Goal: Task Accomplishment & Management: Use online tool/utility

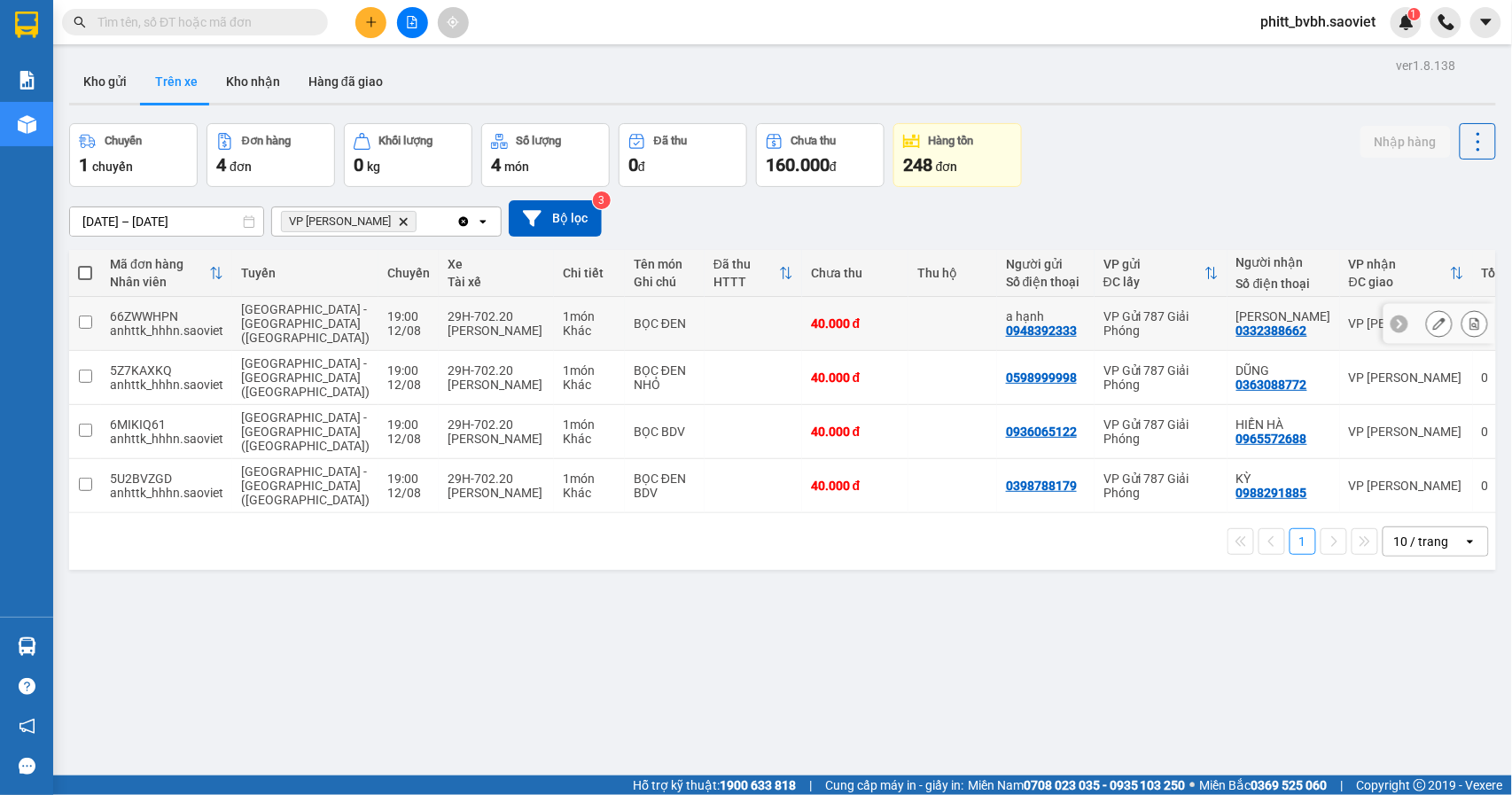
click at [310, 311] on td "[GEOGRAPHIC_DATA] - [GEOGRAPHIC_DATA] ([GEOGRAPHIC_DATA])" at bounding box center [305, 323] width 147 height 54
checkbox input "true"
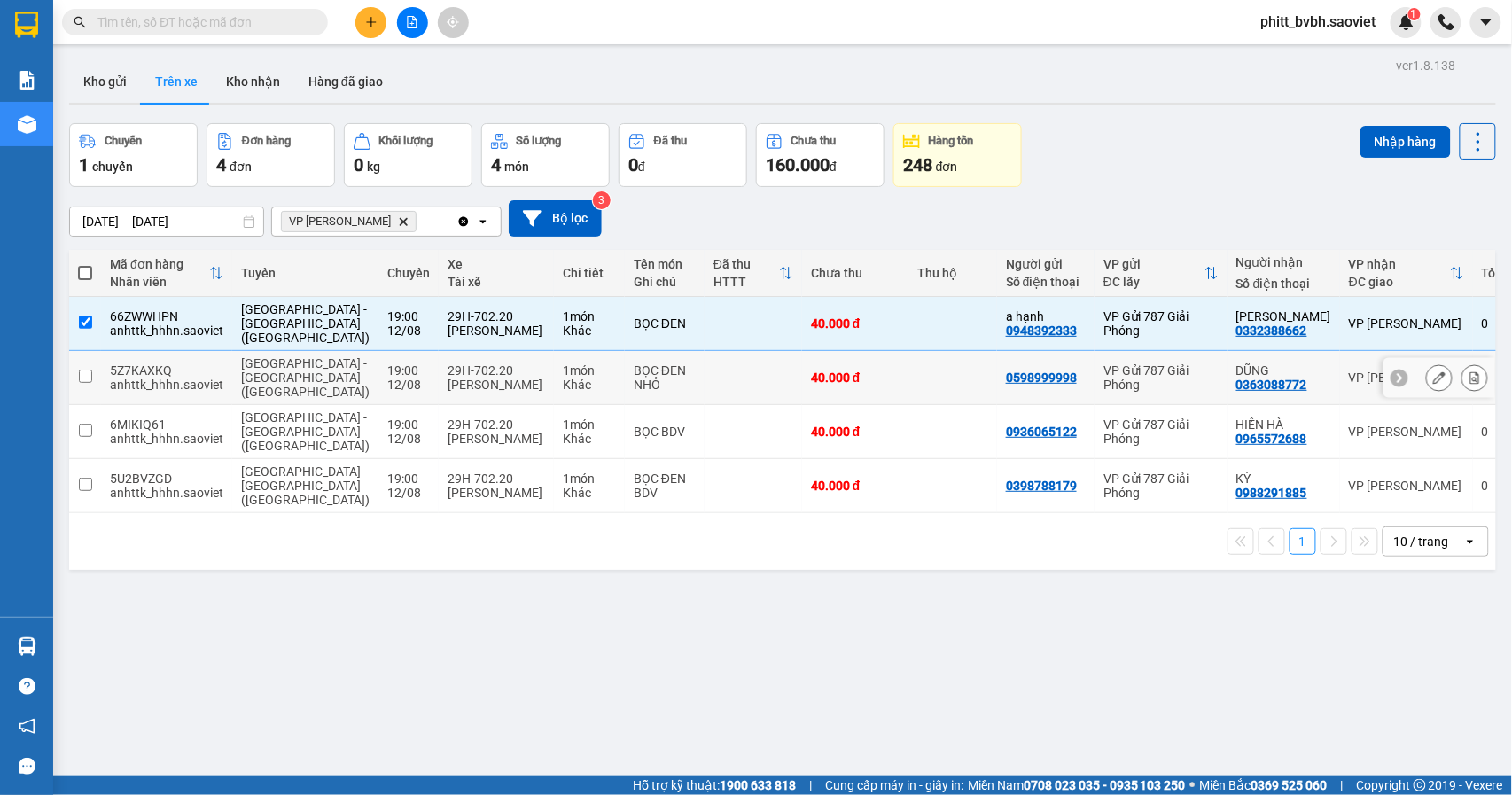
click at [379, 351] on td "19:00 12/08" at bounding box center [409, 377] width 60 height 54
checkbox input "true"
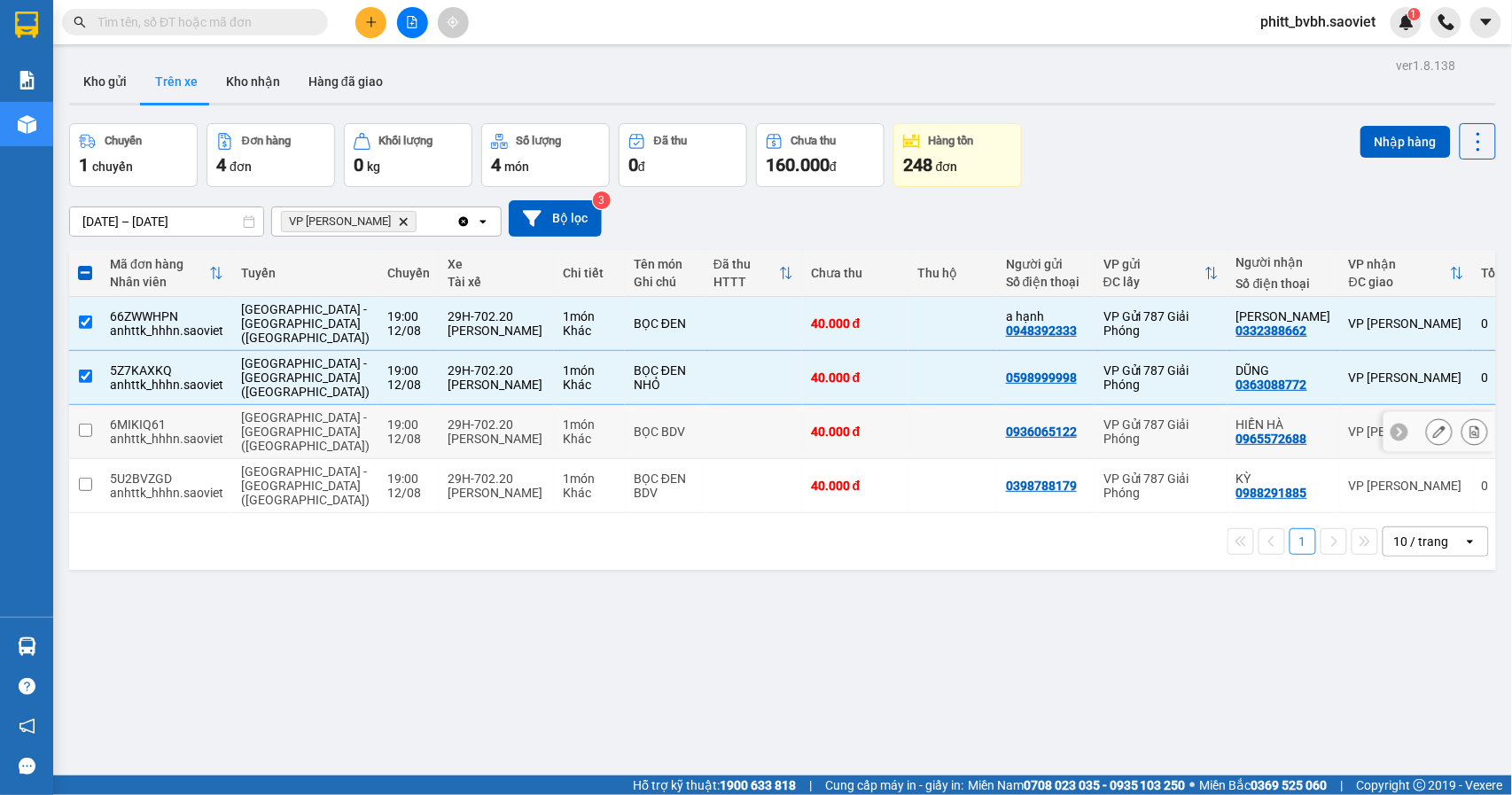
drag, startPoint x: 319, startPoint y: 384, endPoint x: 320, endPoint y: 401, distance: 17.0
click at [379, 405] on td "19:00 12/08" at bounding box center [409, 432] width 60 height 54
checkbox input "true"
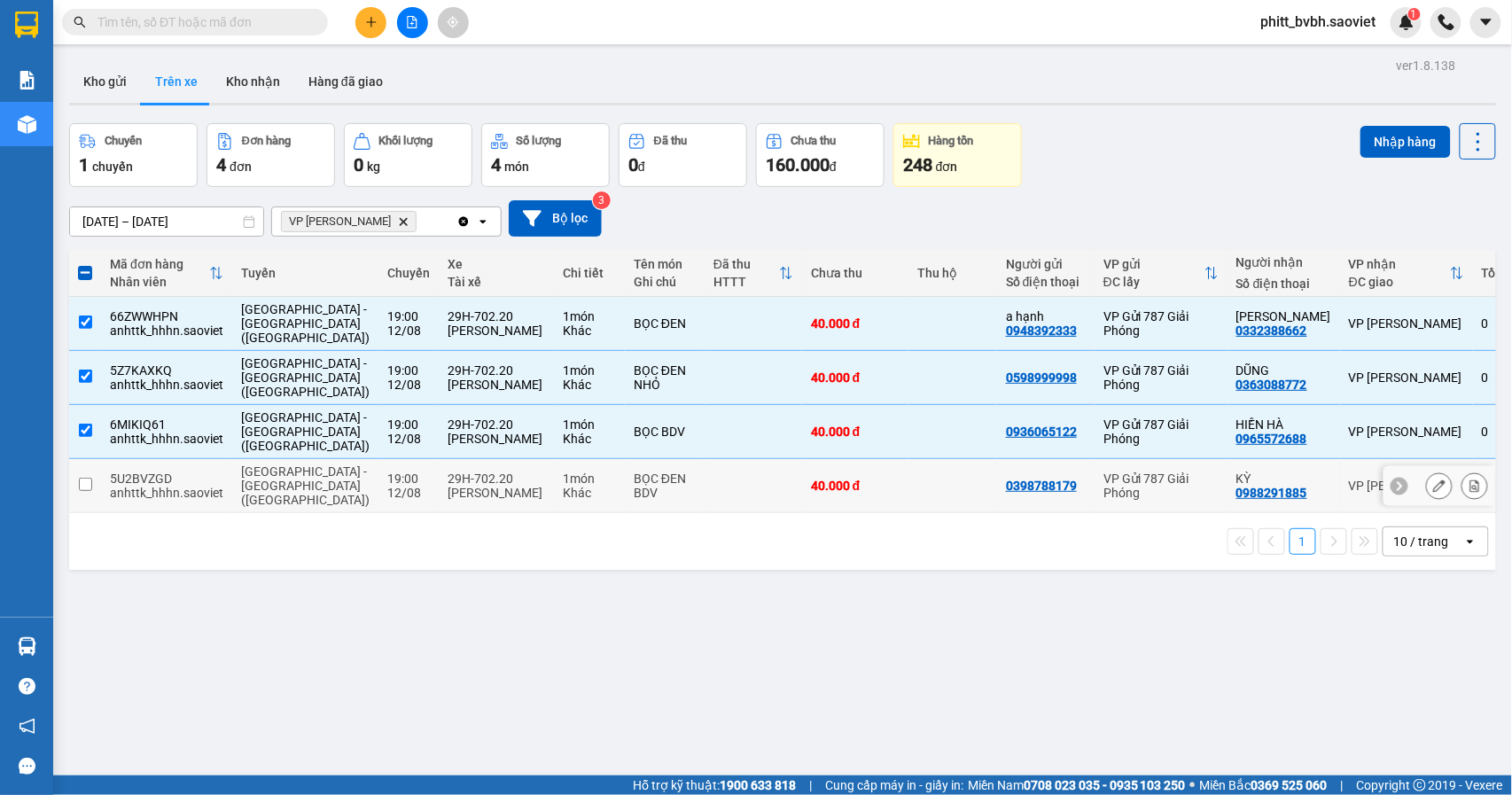
click at [387, 472] on div "19:00" at bounding box center [408, 479] width 43 height 15
checkbox input "true"
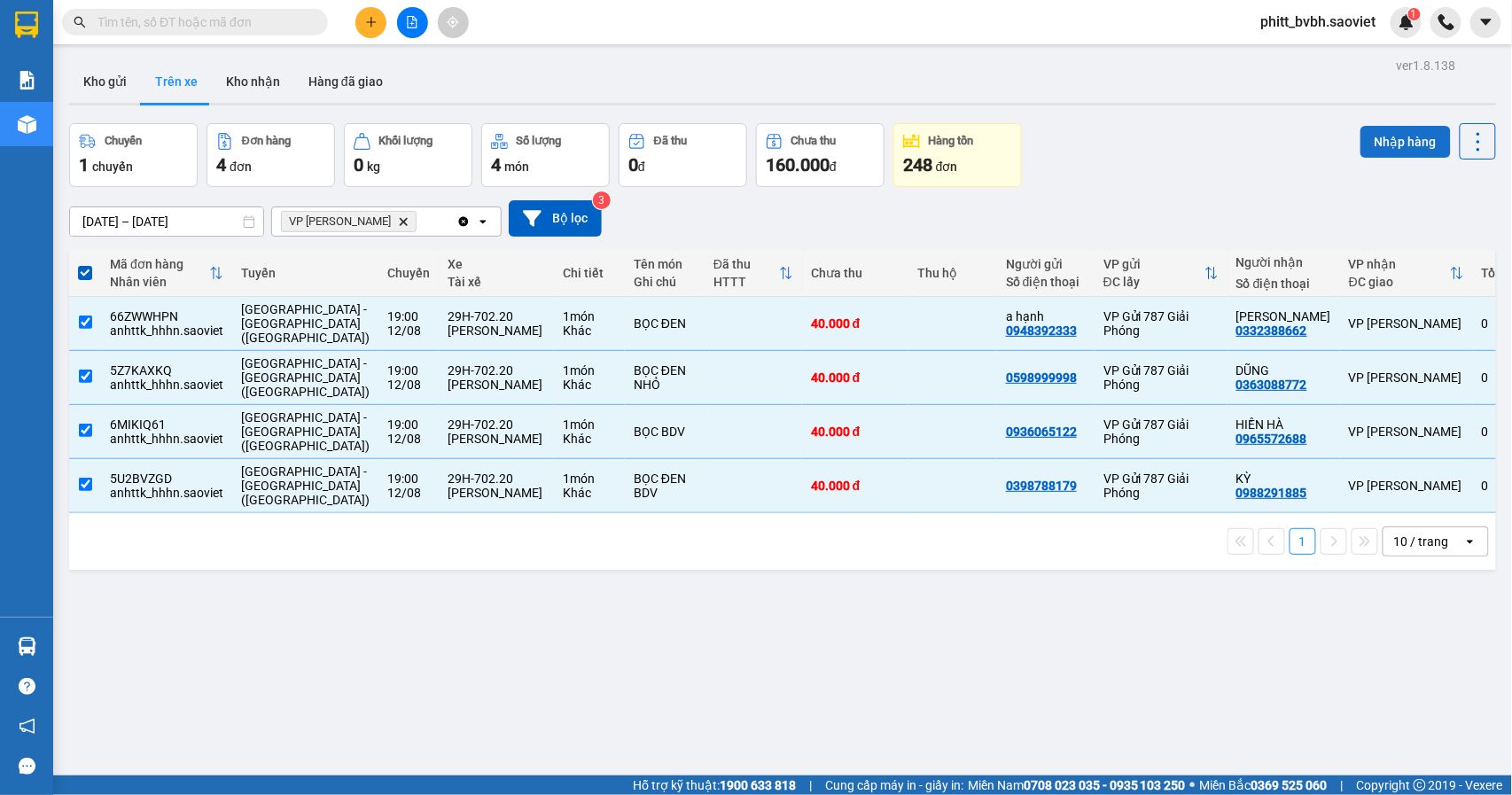
click at [1405, 142] on button "Nhập hàng" at bounding box center [1405, 141] width 90 height 32
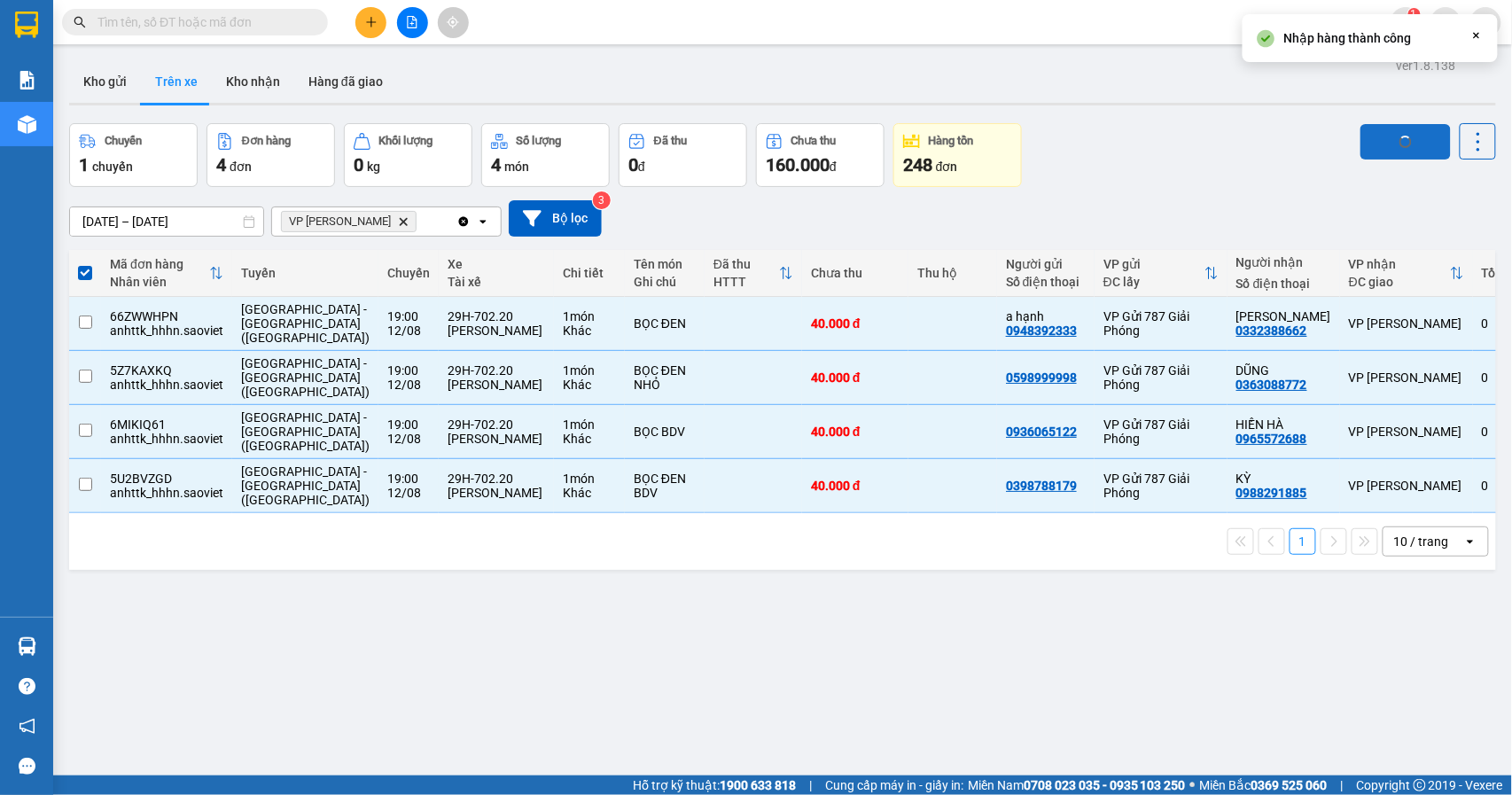
checkbox input "false"
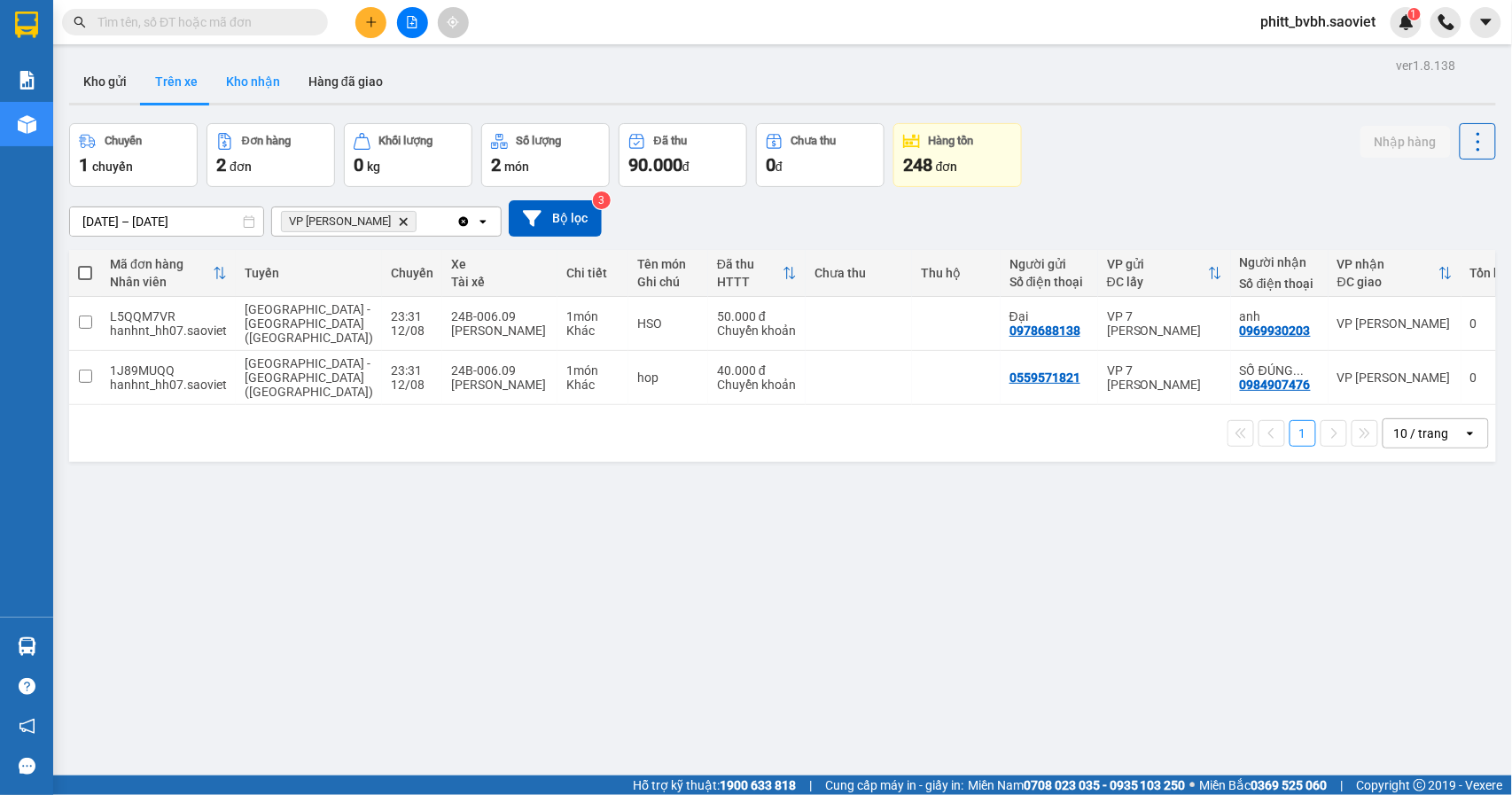
click at [241, 72] on button "Kho nhận" at bounding box center [253, 81] width 83 height 43
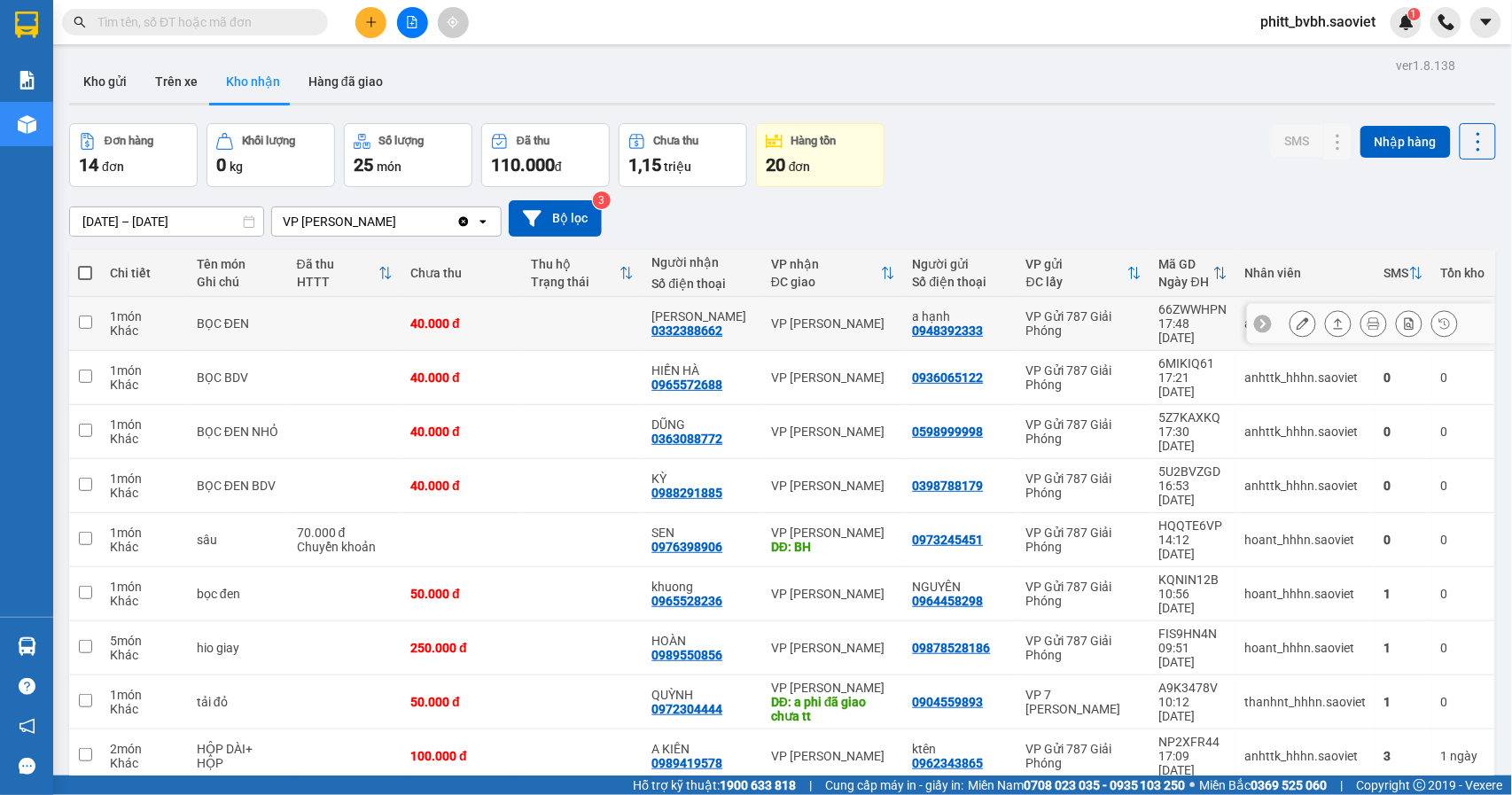
click at [525, 312] on td at bounding box center [582, 323] width 120 height 54
checkbox input "true"
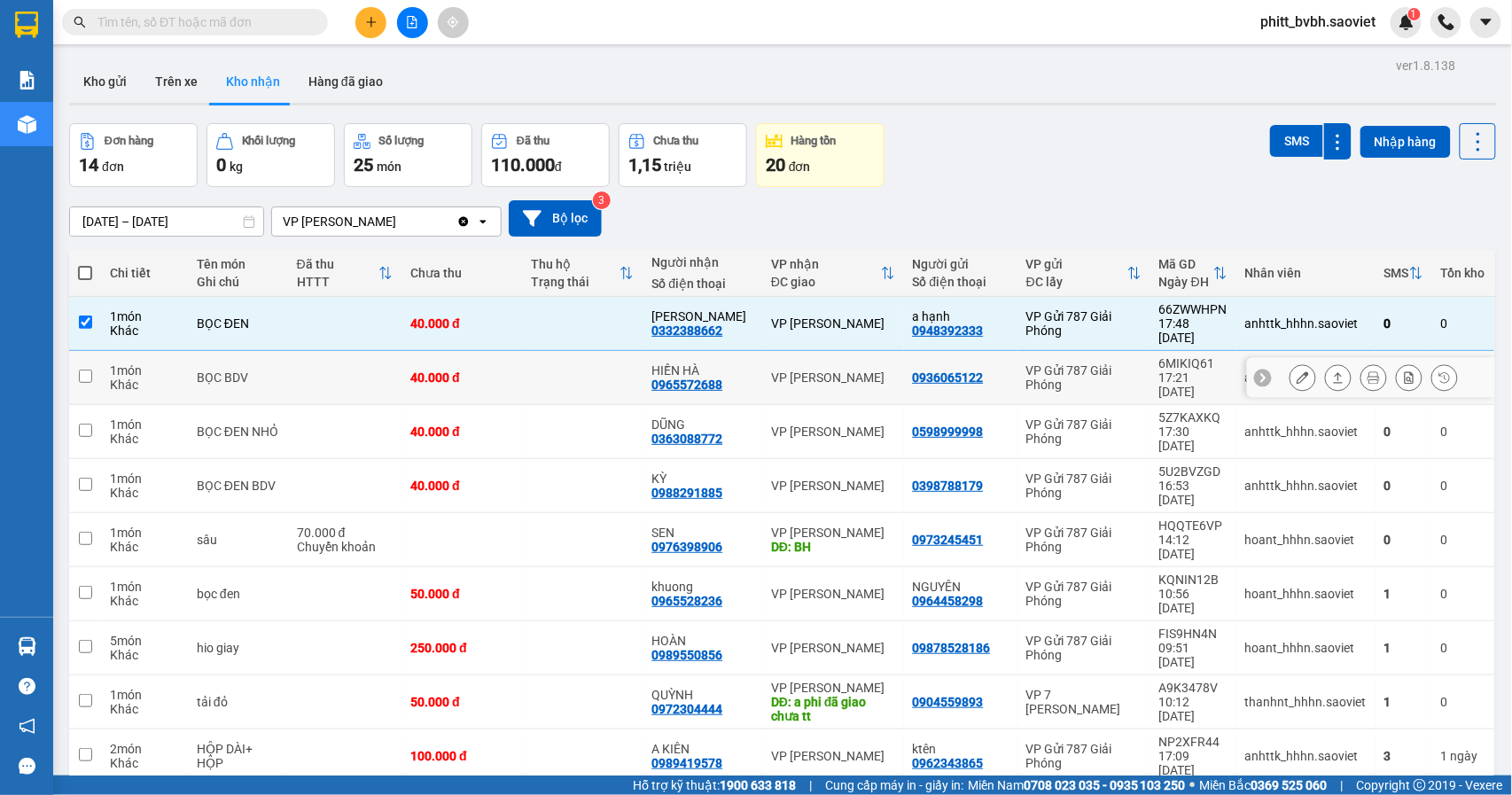
click at [514, 355] on td "40.000 đ" at bounding box center [462, 377] width 120 height 54
checkbox input "true"
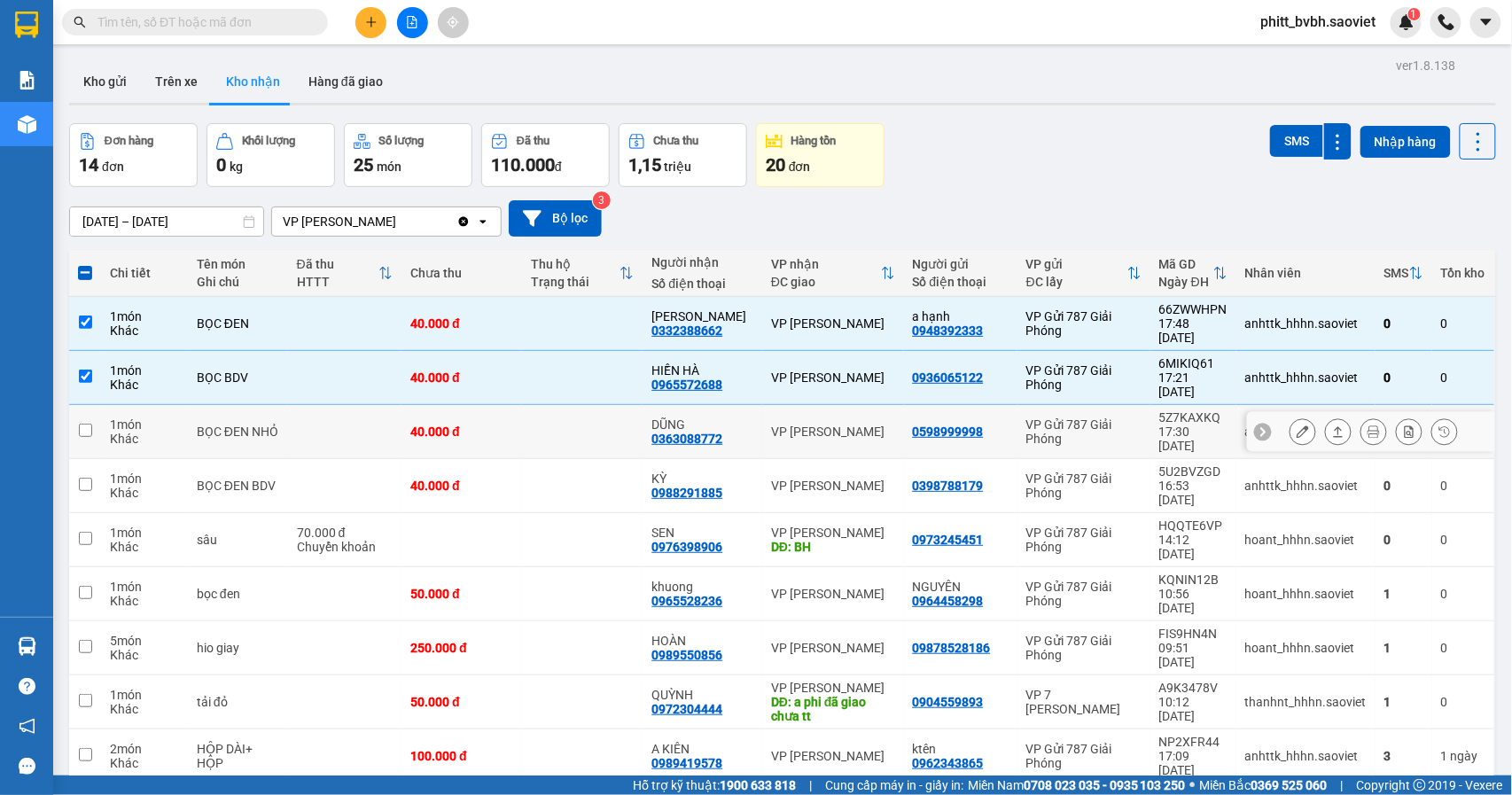
click at [502, 424] on div "40.000 đ" at bounding box center [462, 432] width 103 height 15
checkbox input "true"
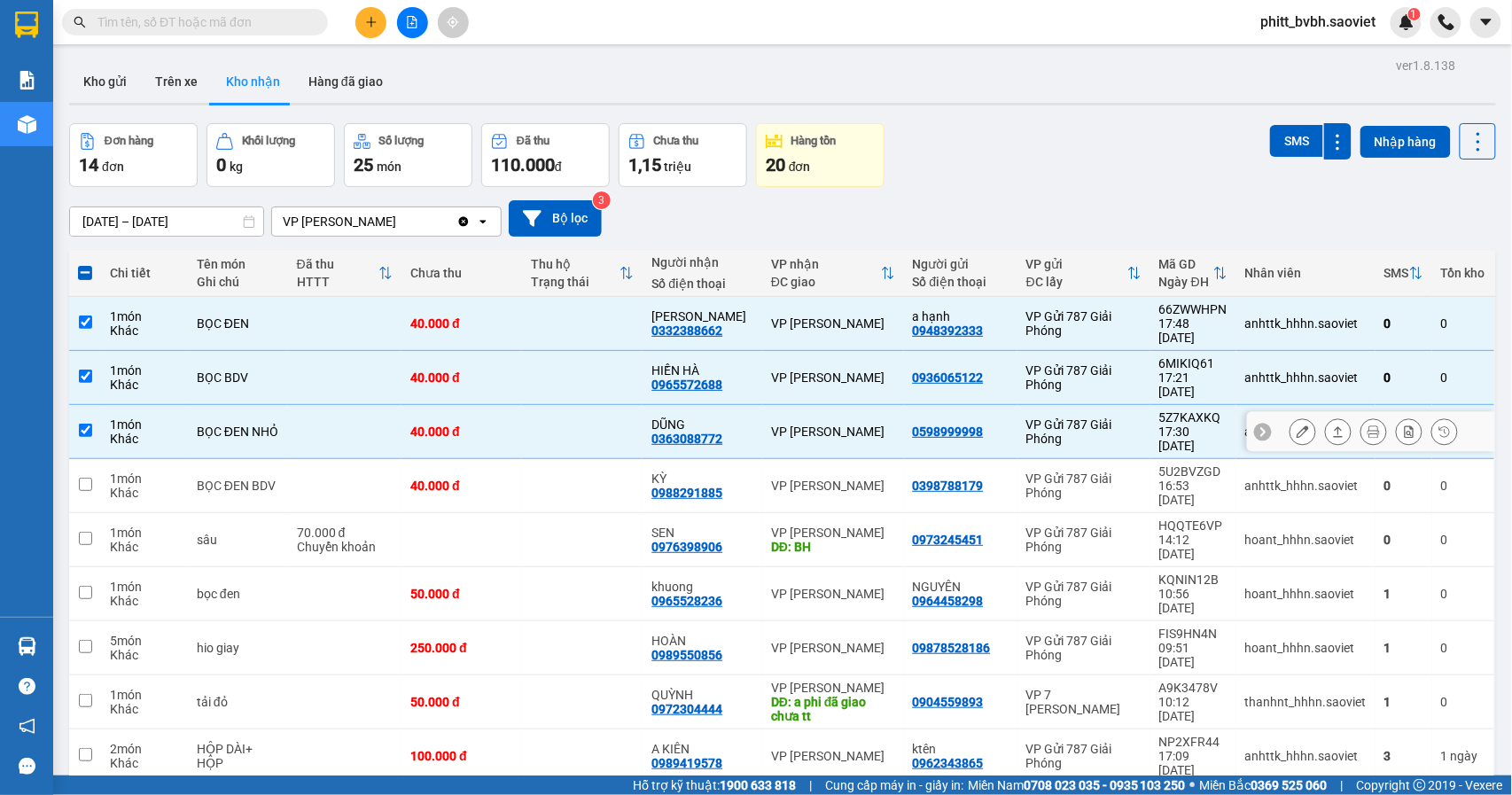
click at [494, 418] on tbody "1 món Khác BỌC ĐEN 40.000 đ DUY NGUYỄN 0332388662 VP Bảo Hà a hạnh 0948392333 V…" at bounding box center [782, 567] width 1426 height 541
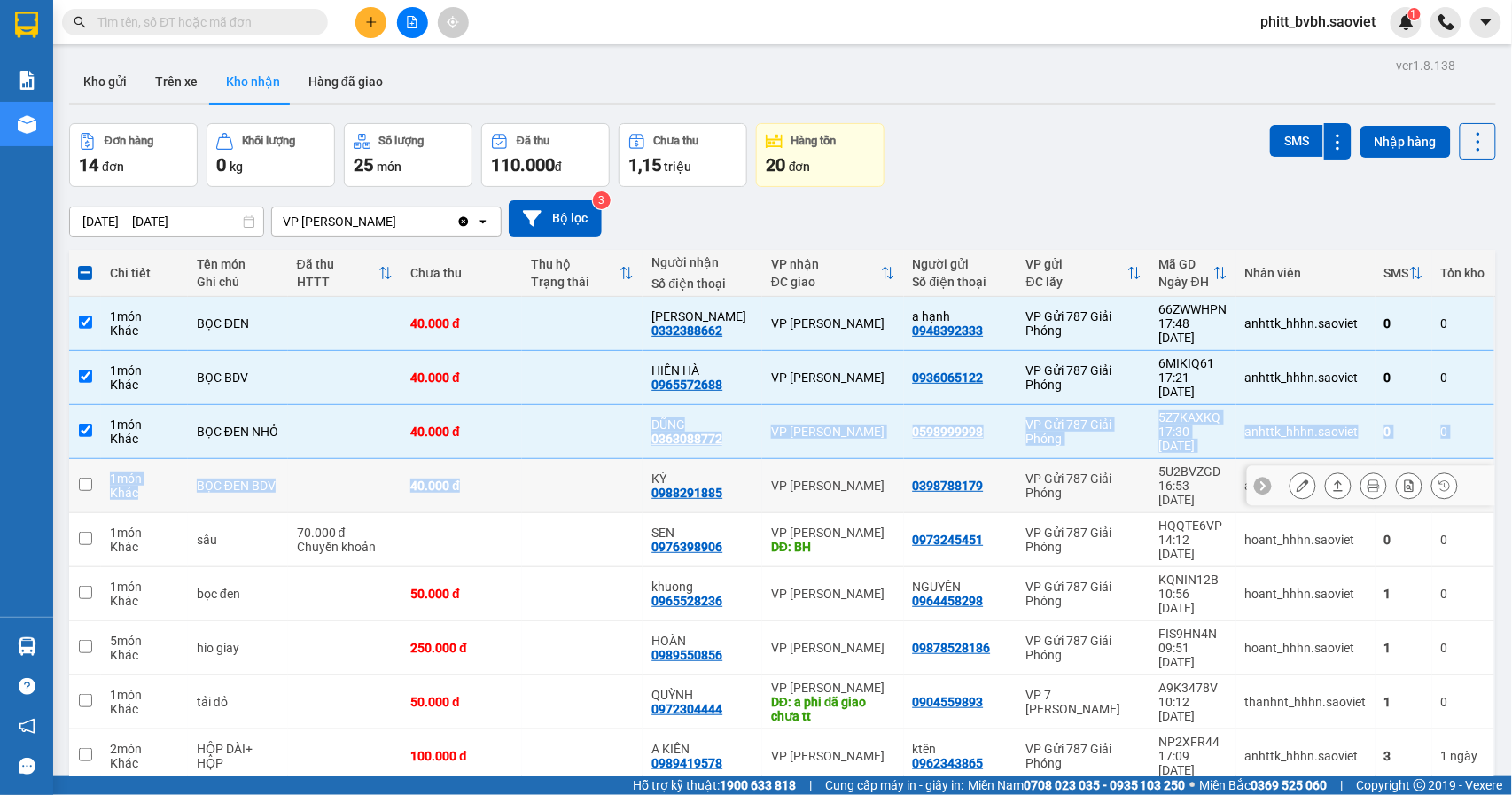
click at [80, 478] on input "checkbox" at bounding box center [86, 484] width 14 height 14
checkbox input "true"
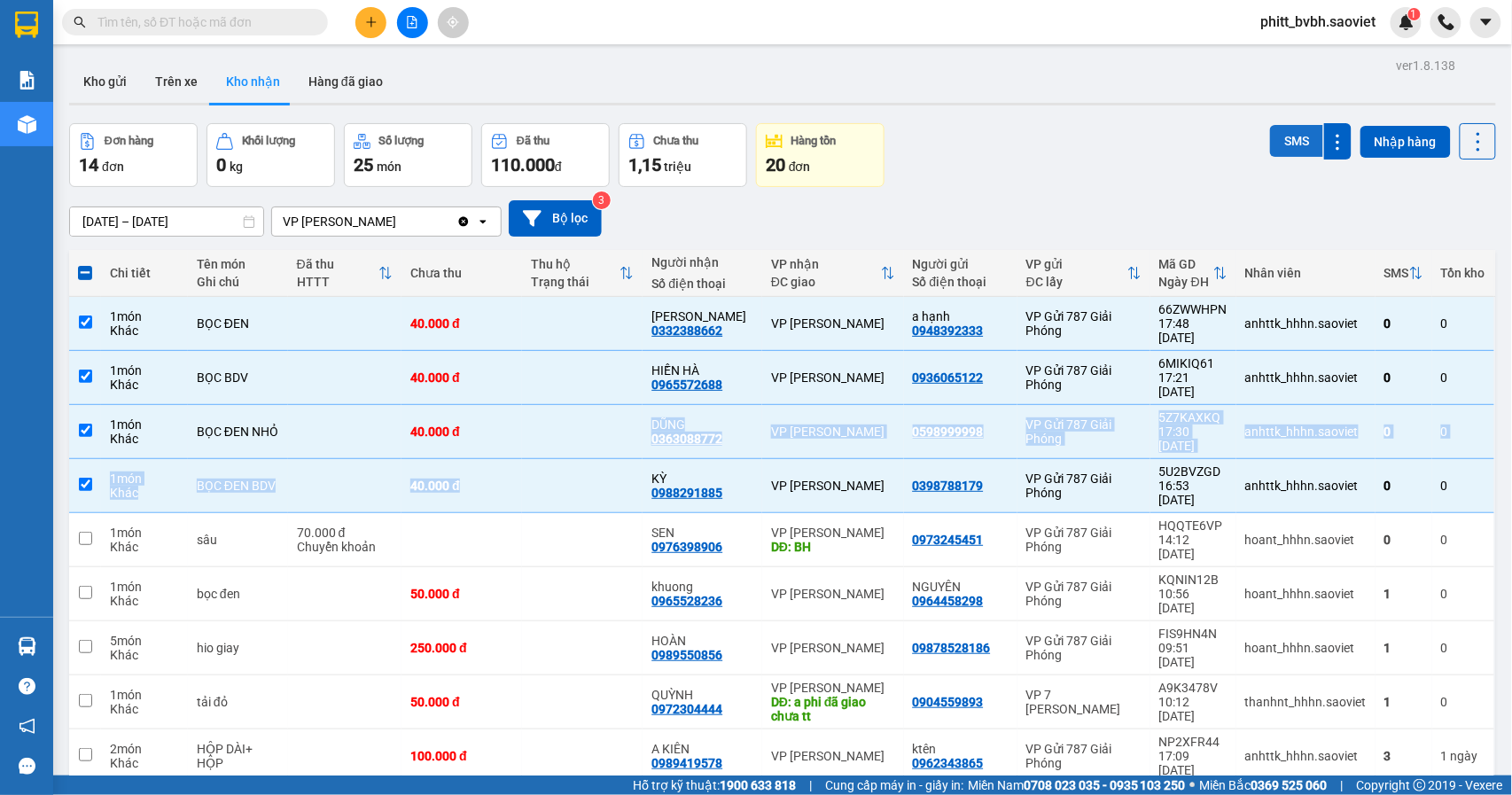
click at [1270, 131] on button "SMS" at bounding box center [1296, 140] width 53 height 32
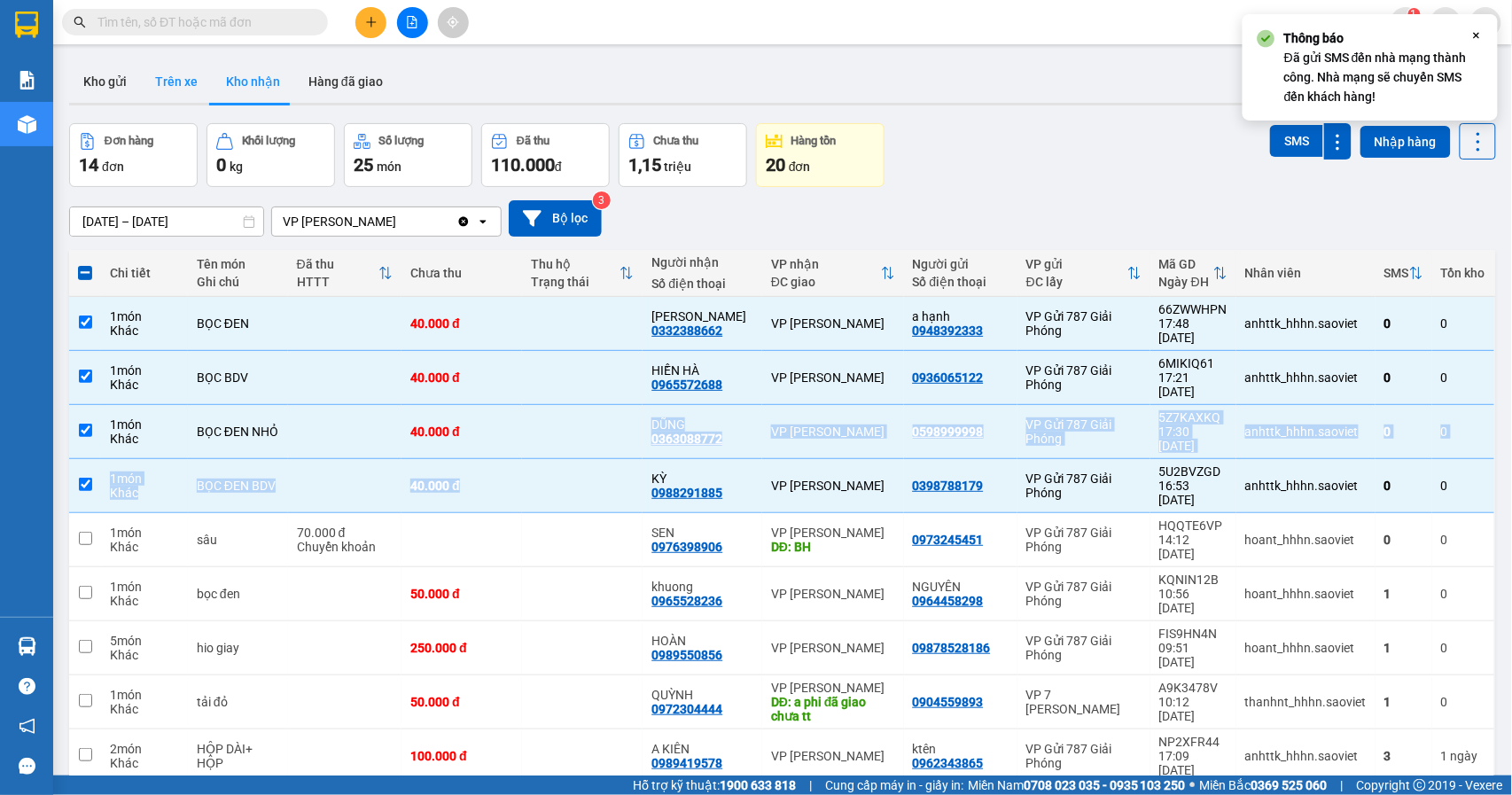
click at [179, 78] on button "Trên xe" at bounding box center [177, 81] width 71 height 43
